Goal: Task Accomplishment & Management: Use online tool/utility

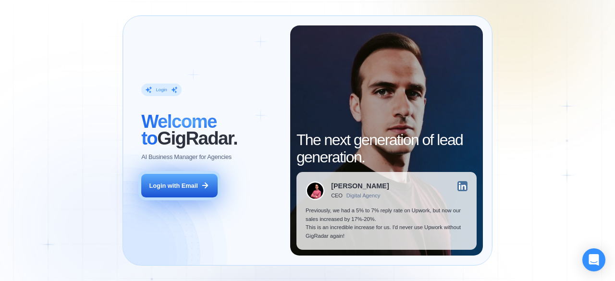
click at [182, 188] on div "Login with Email" at bounding box center [173, 186] width 49 height 9
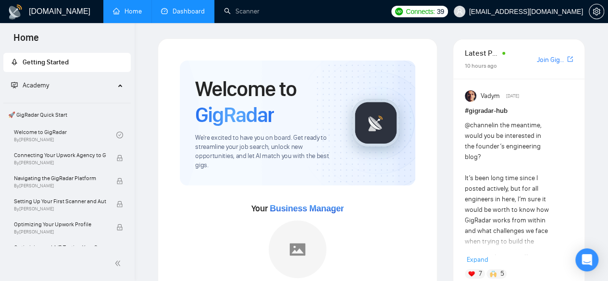
click at [185, 10] on link "Dashboard" at bounding box center [183, 11] width 44 height 8
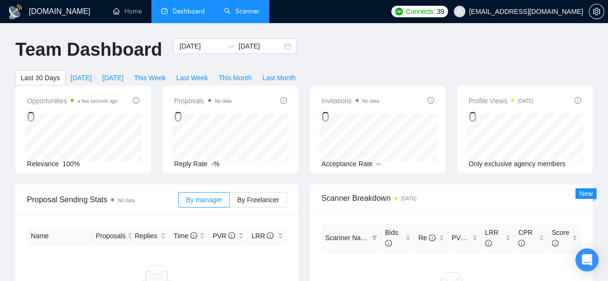
click at [241, 7] on link "Scanner" at bounding box center [242, 11] width 36 height 8
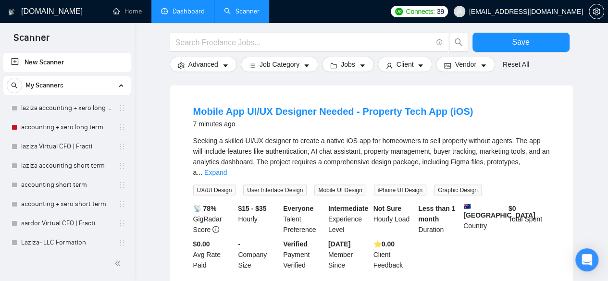
scroll to position [1017, 0]
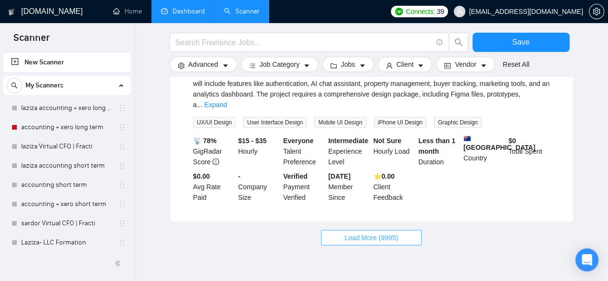
click at [381, 230] on button "Load More (9995)" at bounding box center [371, 237] width 100 height 15
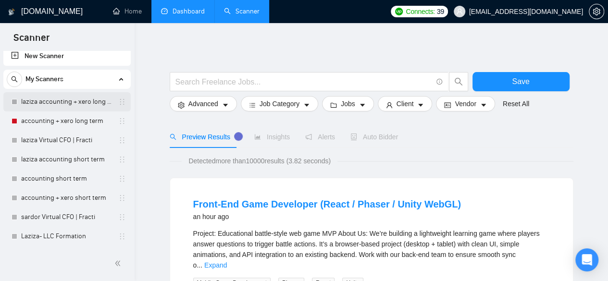
scroll to position [0, 0]
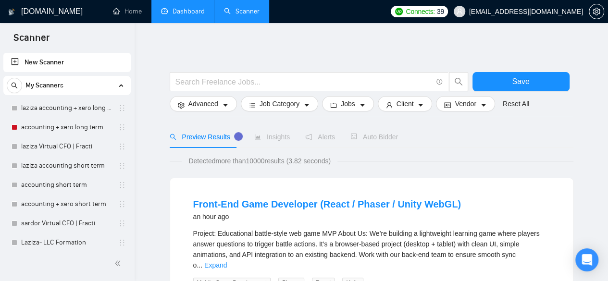
click at [37, 11] on h1 "[DOMAIN_NAME]" at bounding box center [52, 11] width 62 height 23
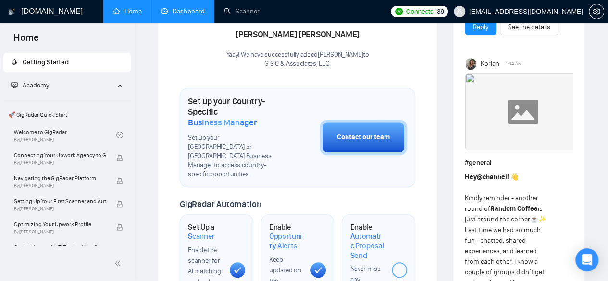
scroll to position [322, 0]
